Goal: Check status: Check status

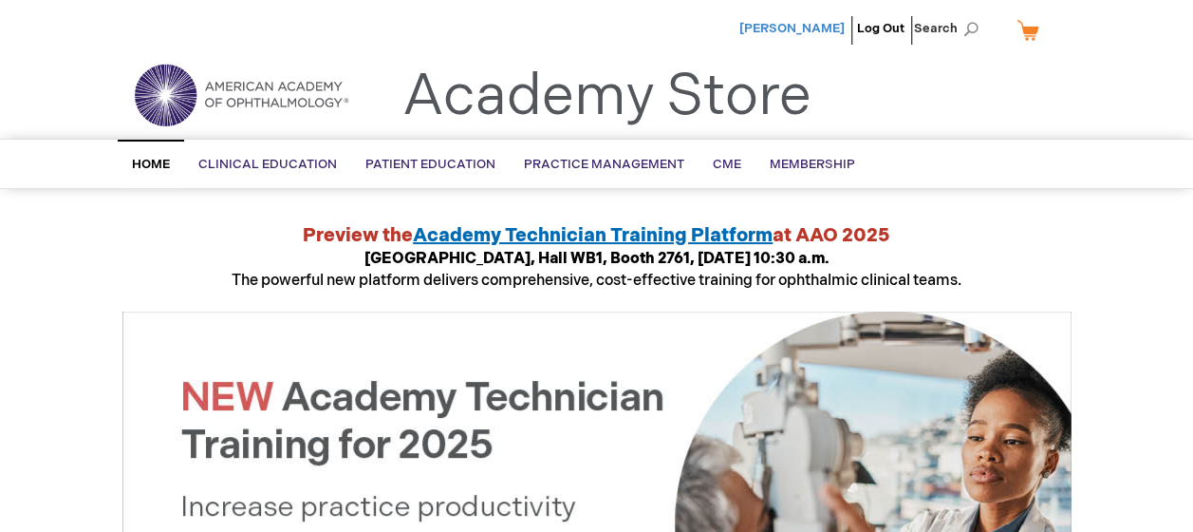
click at [796, 24] on span "[PERSON_NAME]" at bounding box center [792, 28] width 105 height 15
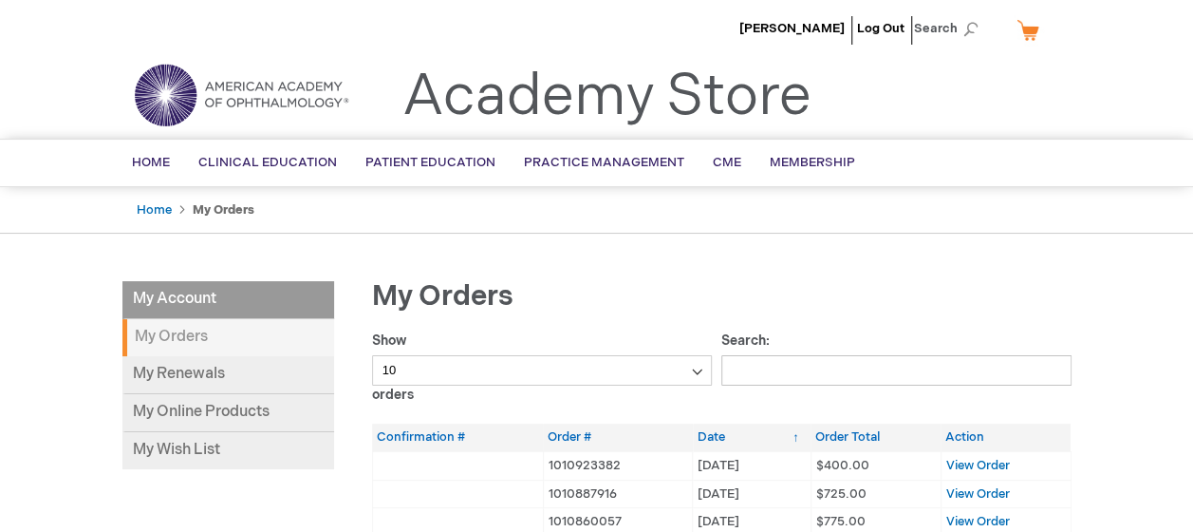
click at [784, 19] on li "[PERSON_NAME]" at bounding box center [792, 28] width 115 height 57
click at [156, 156] on span "Home" at bounding box center [151, 162] width 38 height 15
